Goal: Find specific page/section: Find specific page/section

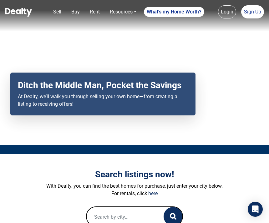
click at [193, 221] on form at bounding box center [135, 217] width 216 height 20
click at [115, 221] on input "text" at bounding box center [125, 217] width 77 height 20
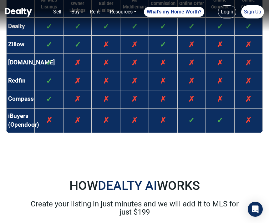
scroll to position [559, 0]
